Goal: Information Seeking & Learning: Learn about a topic

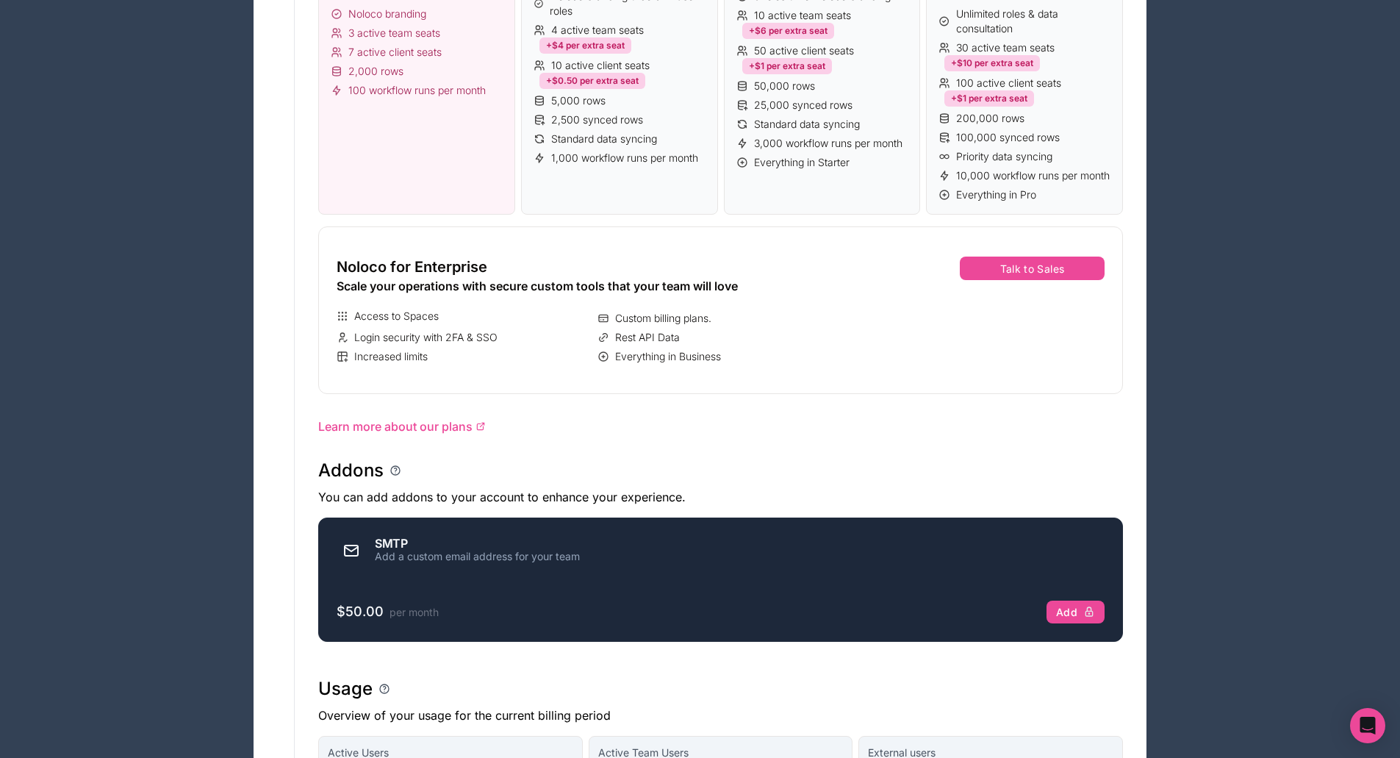
scroll to position [588, 0]
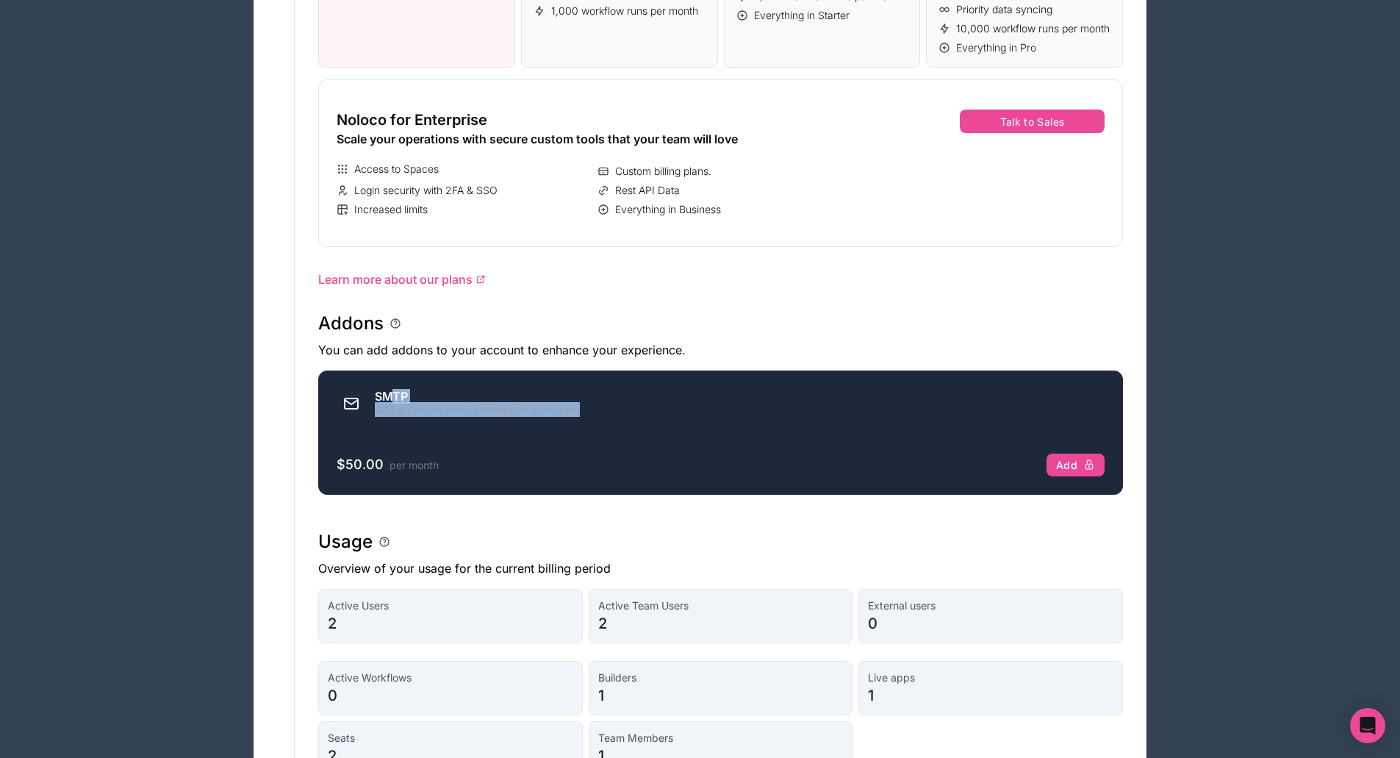
drag, startPoint x: 393, startPoint y: 406, endPoint x: 608, endPoint y: 423, distance: 215.2
click at [608, 418] on div "SMTP Add a custom email address for your team" at bounding box center [721, 403] width 768 height 29
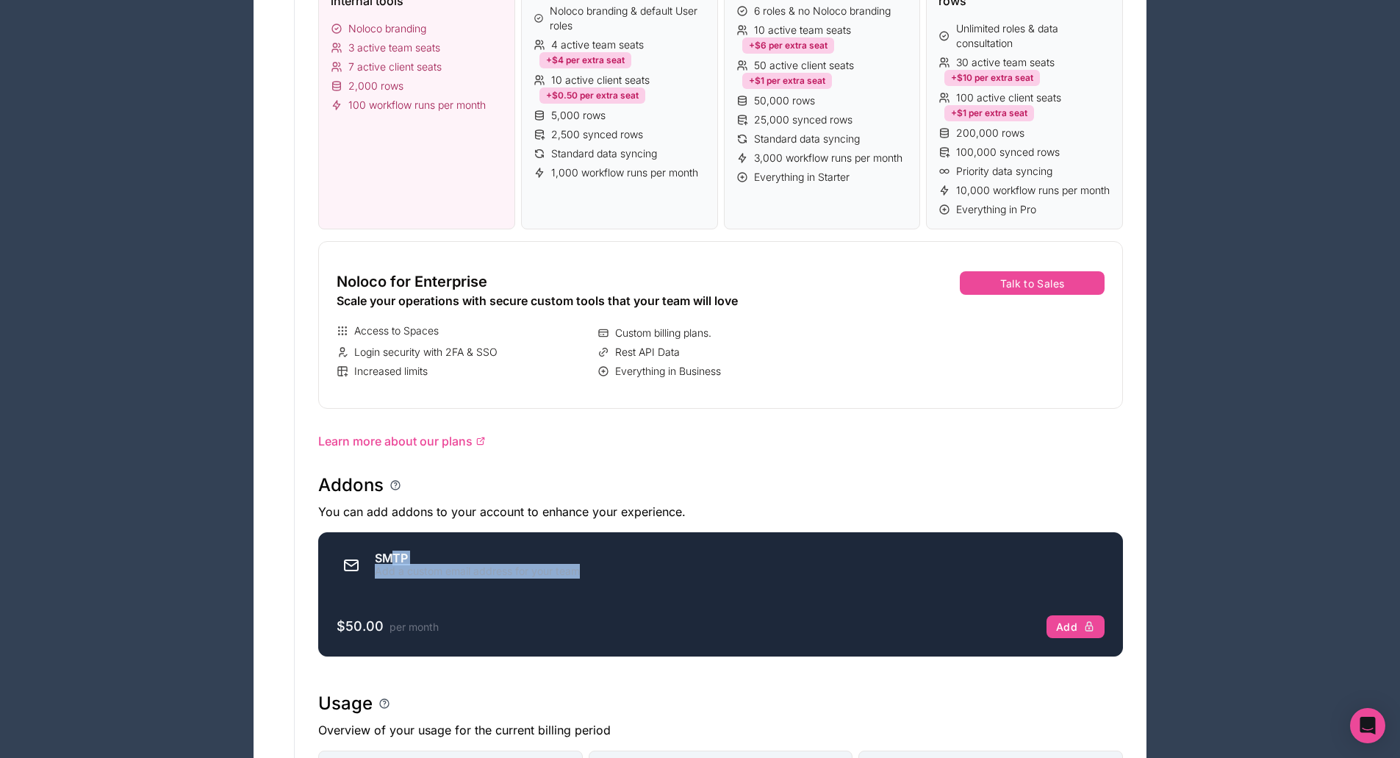
scroll to position [0, 0]
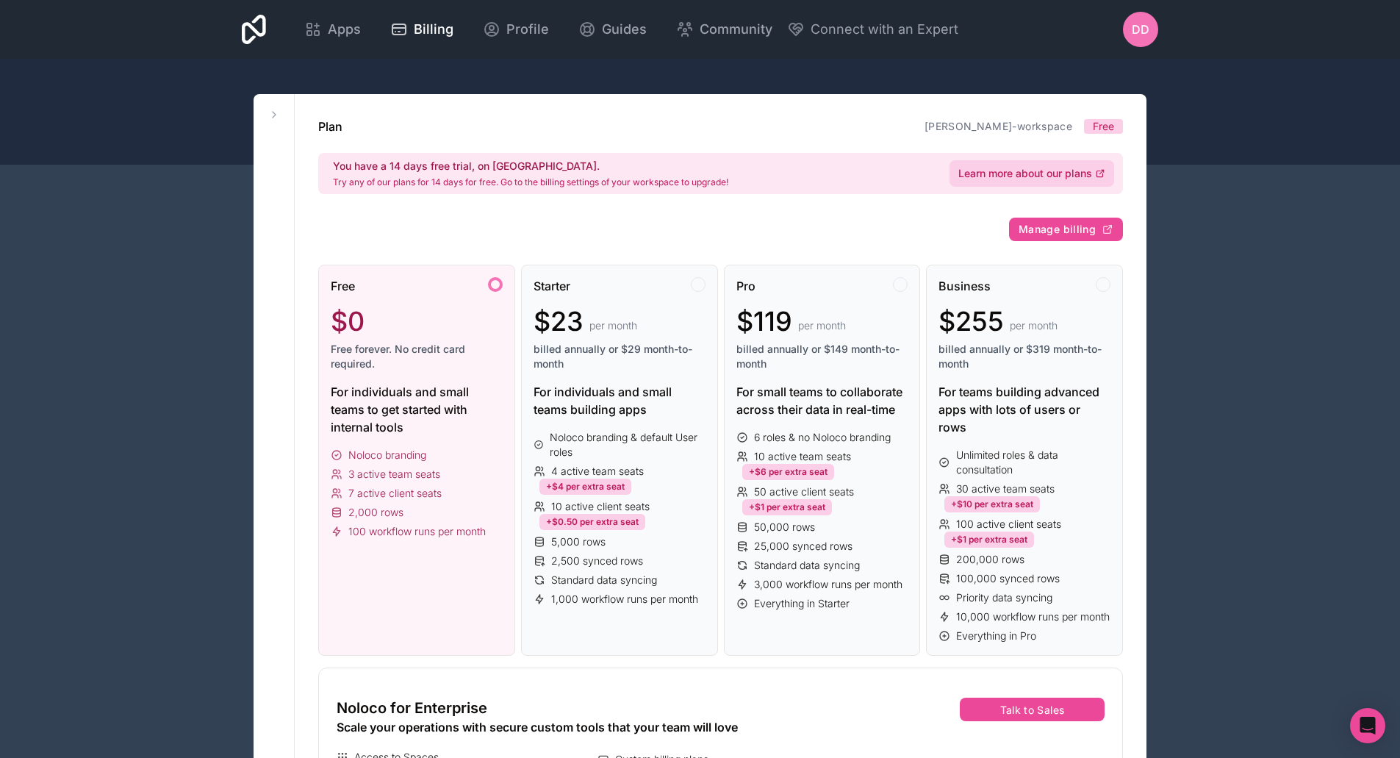
click at [1034, 170] on span "Learn more about our plans" at bounding box center [1025, 173] width 134 height 15
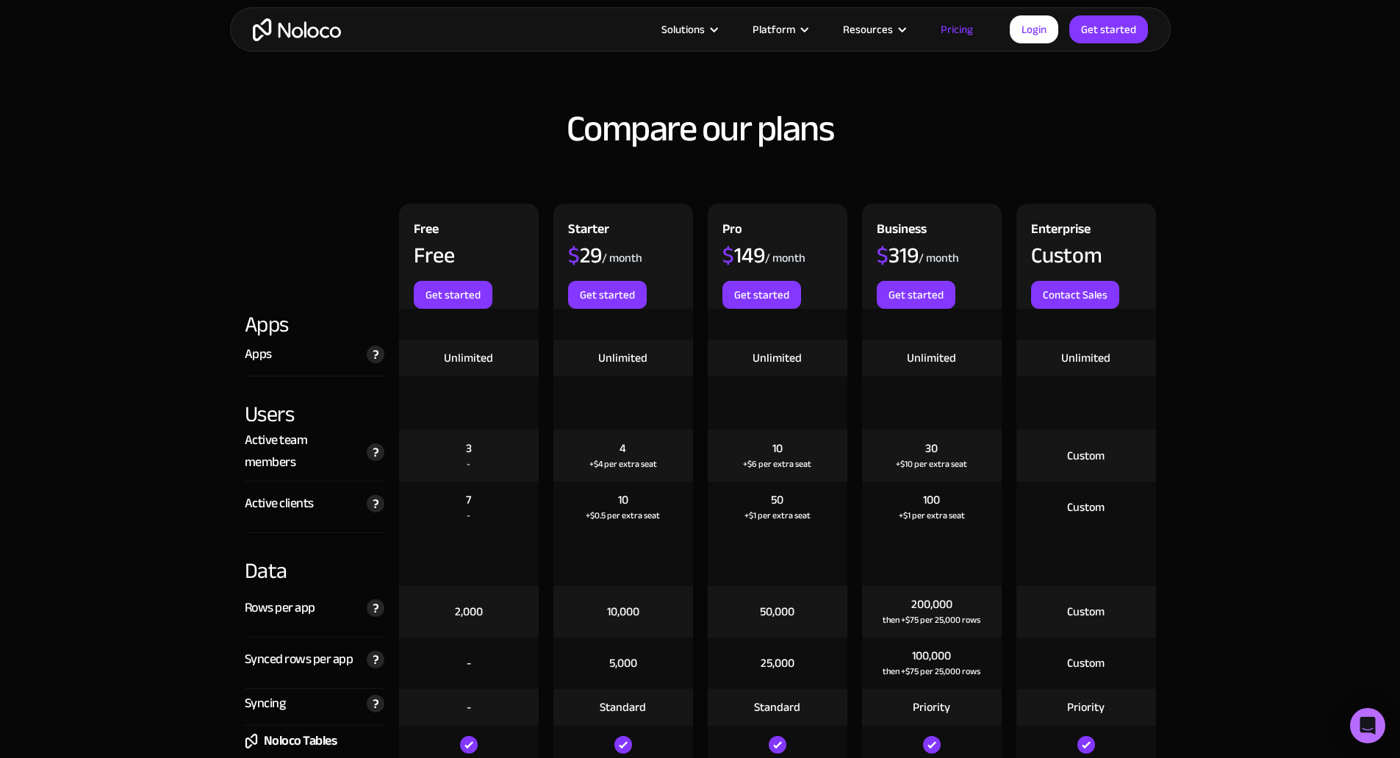
scroll to position [1617, 0]
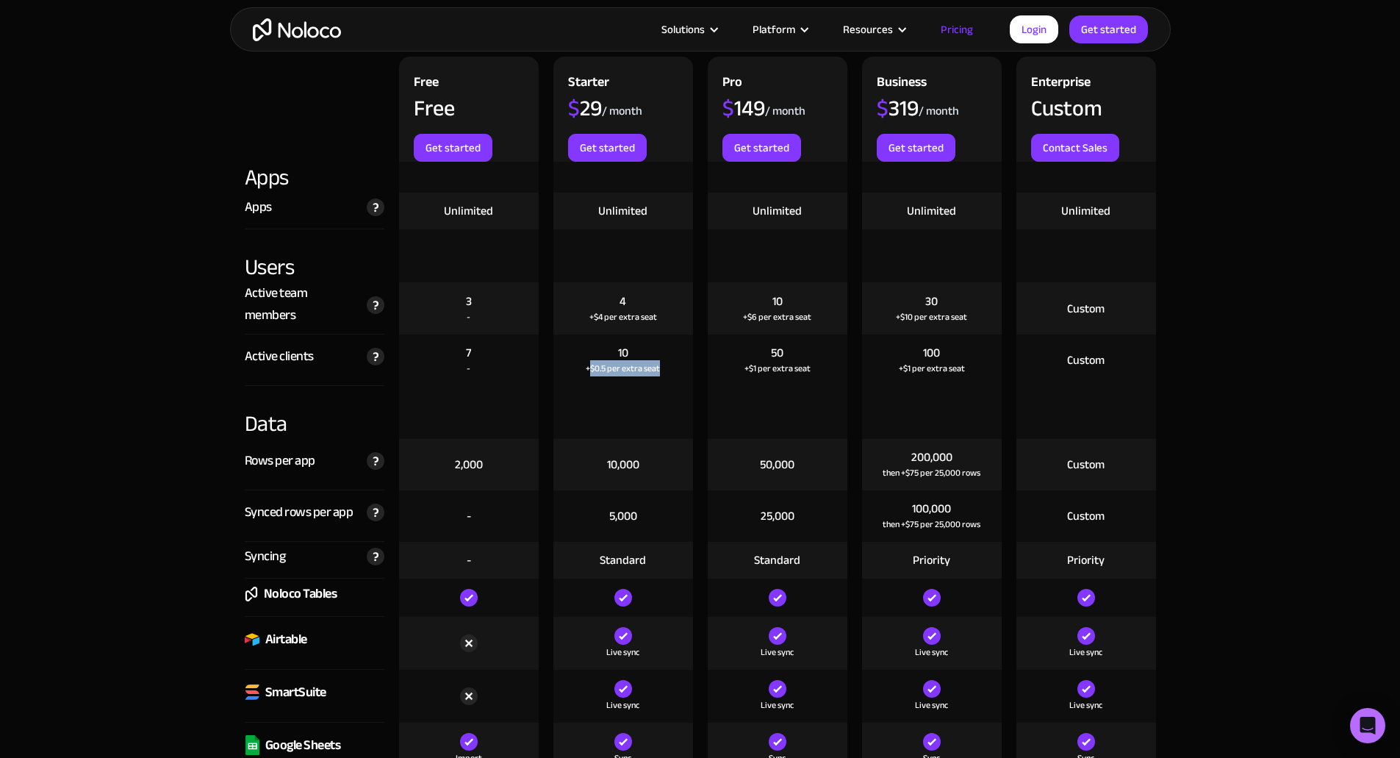
drag, startPoint x: 589, startPoint y: 368, endPoint x: 682, endPoint y: 375, distance: 93.6
click at [682, 375] on div "10 +$0.5 per extra seat" at bounding box center [623, 359] width 140 height 51
click at [678, 370] on div "10 +$0.5 per extra seat" at bounding box center [623, 359] width 140 height 51
drag, startPoint x: 611, startPoint y: 349, endPoint x: 675, endPoint y: 372, distance: 67.9
click at [675, 372] on div "10 +$0.5 per extra seat" at bounding box center [623, 359] width 140 height 51
